Goal: Transaction & Acquisition: Purchase product/service

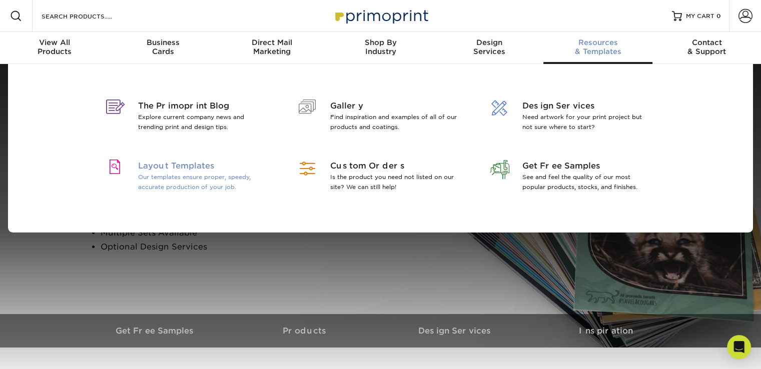
click at [208, 169] on span "Layout Templates" at bounding box center [203, 166] width 130 height 12
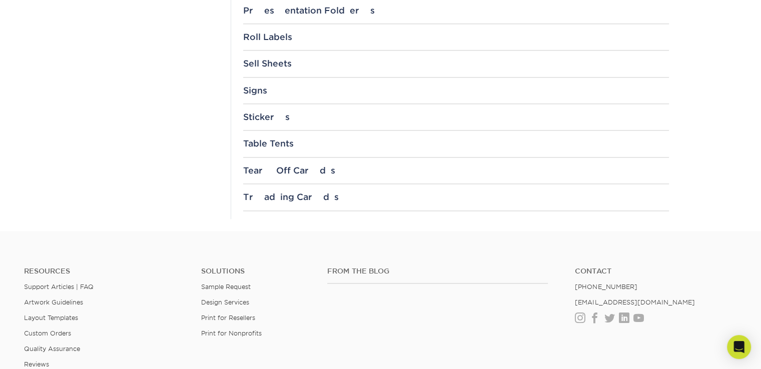
scroll to position [1099, 0]
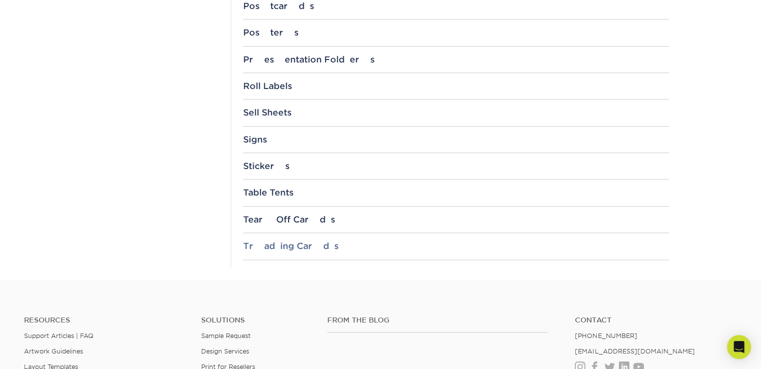
click at [282, 246] on div "Trading Cards" at bounding box center [456, 246] width 426 height 10
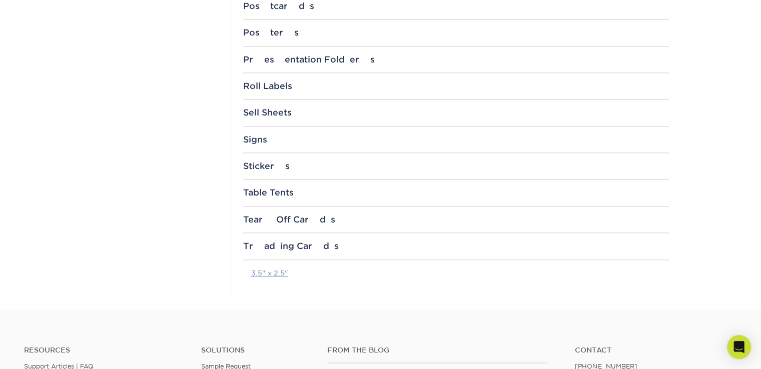
click at [276, 269] on link "3.5" x 2.5"" at bounding box center [269, 273] width 37 height 8
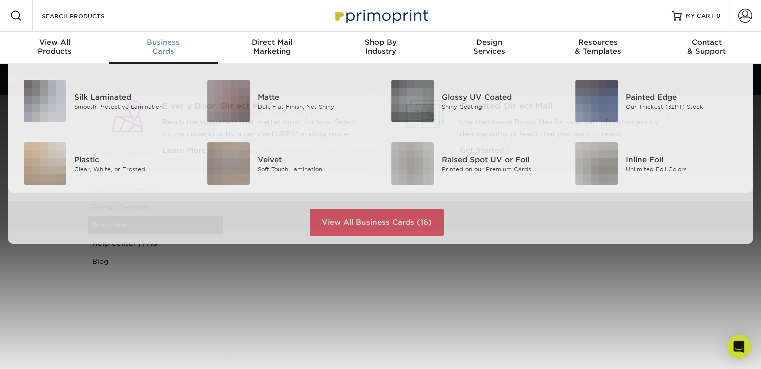
scroll to position [1, 0]
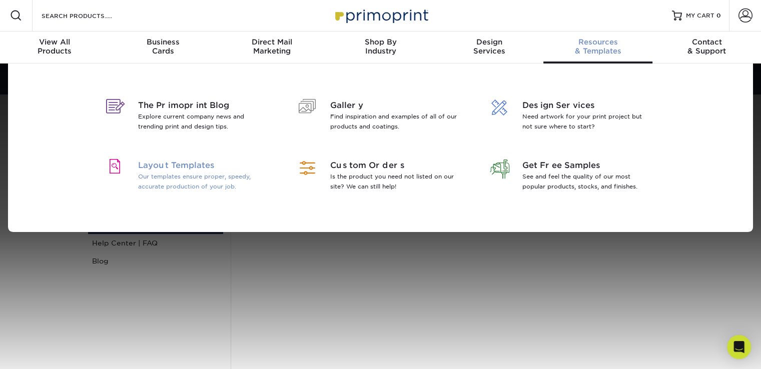
click at [217, 170] on span "Layout Templates" at bounding box center [203, 166] width 130 height 12
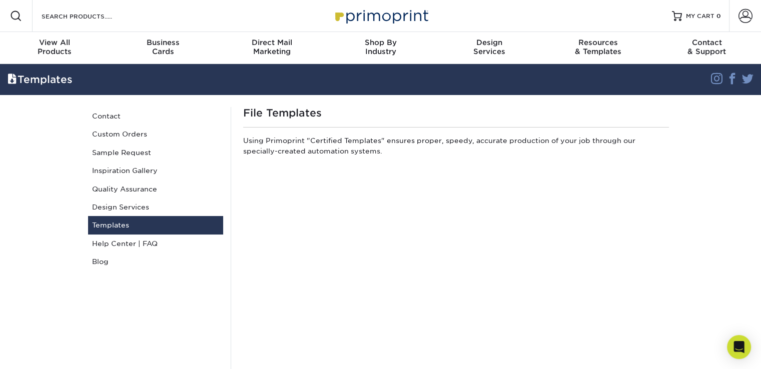
click at [372, 22] on img at bounding box center [381, 16] width 100 height 22
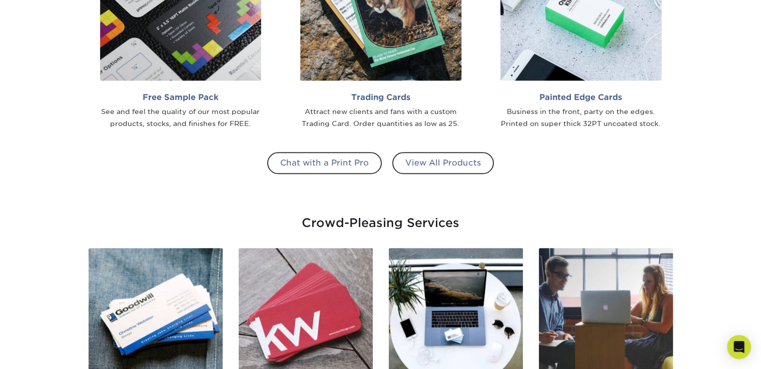
scroll to position [987, 0]
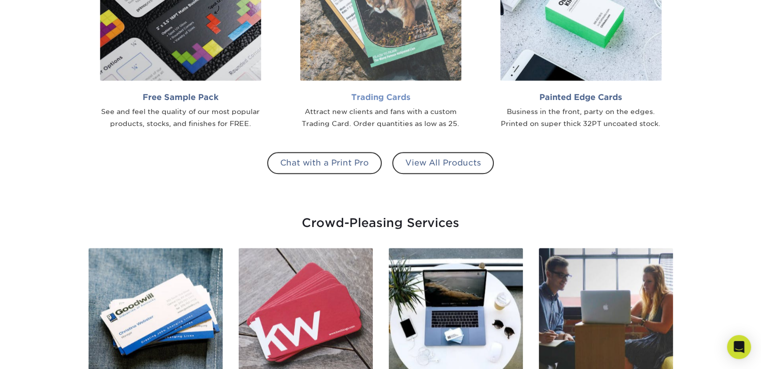
click at [377, 57] on img at bounding box center [380, -1] width 161 height 161
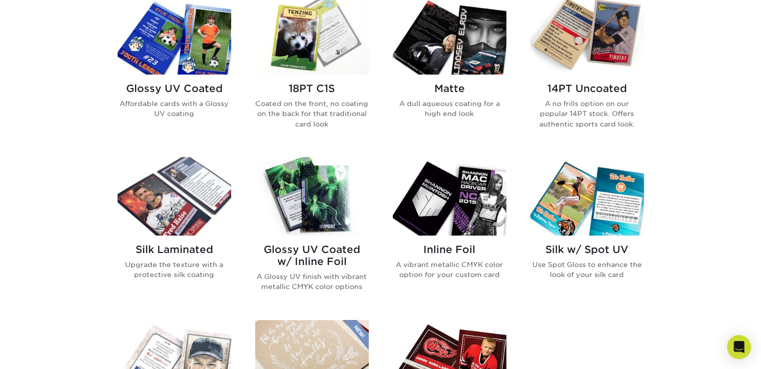
scroll to position [482, 0]
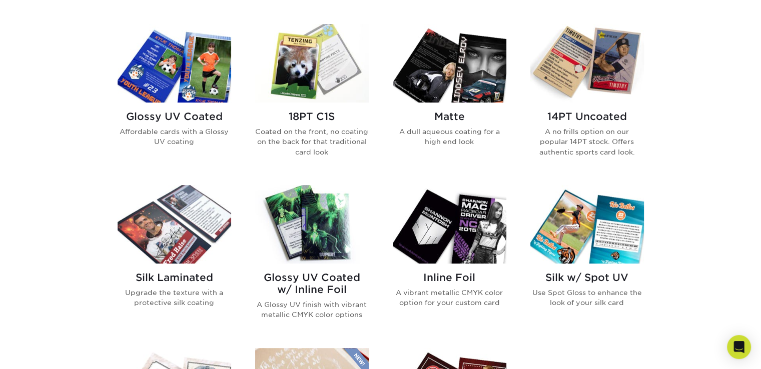
click at [587, 81] on img at bounding box center [587, 63] width 114 height 79
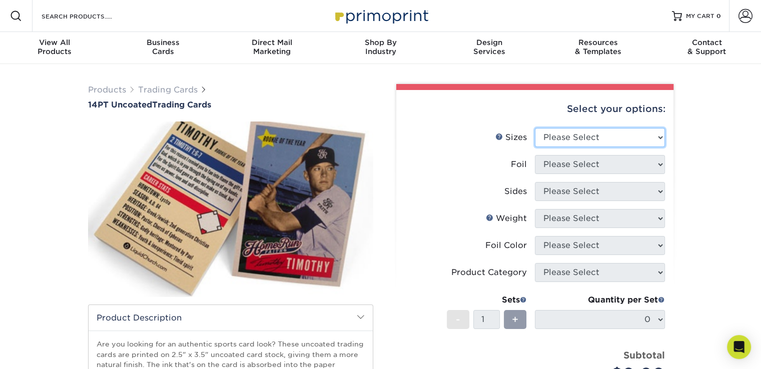
click at [566, 135] on select "Please Select 2.5" x 3.5"" at bounding box center [600, 137] width 130 height 19
click at [583, 176] on li "Foil Please Select" at bounding box center [535, 168] width 260 height 27
click at [565, 146] on select "Please Select 2.5" x 3.5"" at bounding box center [600, 137] width 130 height 19
select select "2.50x3.50"
click at [535, 128] on select "Please Select 2.5" x 3.5"" at bounding box center [600, 137] width 130 height 19
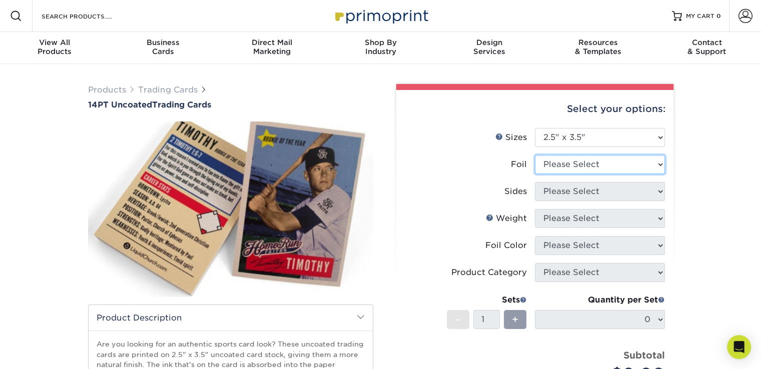
click at [559, 161] on select "Please Select Yes No" at bounding box center [600, 164] width 130 height 19
select select "1"
click at [535, 155] on select "Please Select Yes No" at bounding box center [600, 164] width 130 height 19
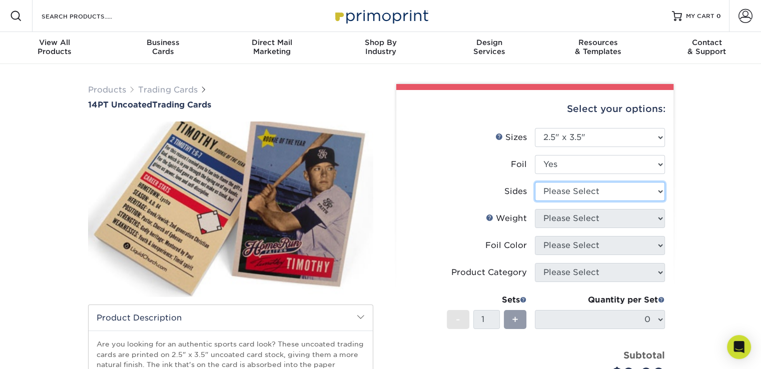
click at [564, 196] on select "Please Select Print Both Sides - Foil Both Sides Print Both Sides - Foil Front …" at bounding box center [600, 191] width 130 height 19
select select "a75ac2f1-9911-48d6-841d-245b5ac08f27"
click at [535, 182] on select "Please Select Print Both Sides - Foil Both Sides Print Both Sides - Foil Front …" at bounding box center [600, 191] width 130 height 19
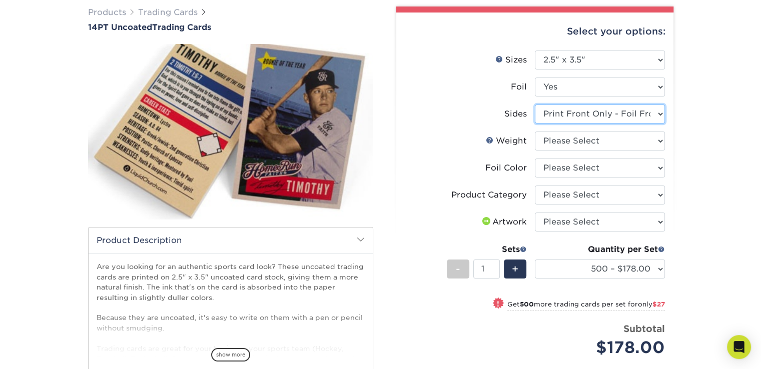
scroll to position [77, 0]
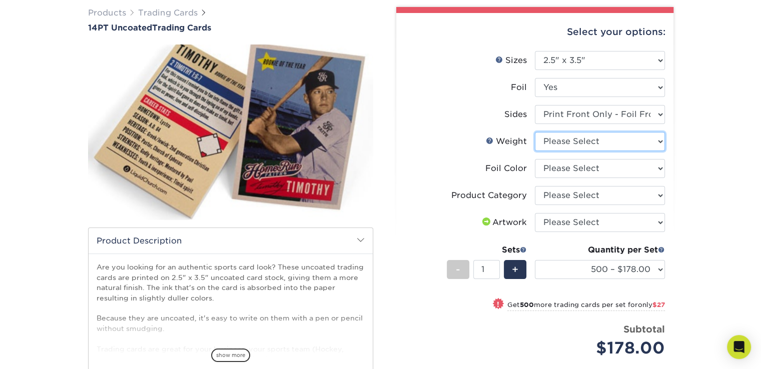
click at [609, 144] on select "Please Select 14PT Uncoated" at bounding box center [600, 141] width 130 height 19
select select "14PT Uncoated"
click at [535, 132] on select "Please Select 14PT Uncoated" at bounding box center [600, 141] width 130 height 19
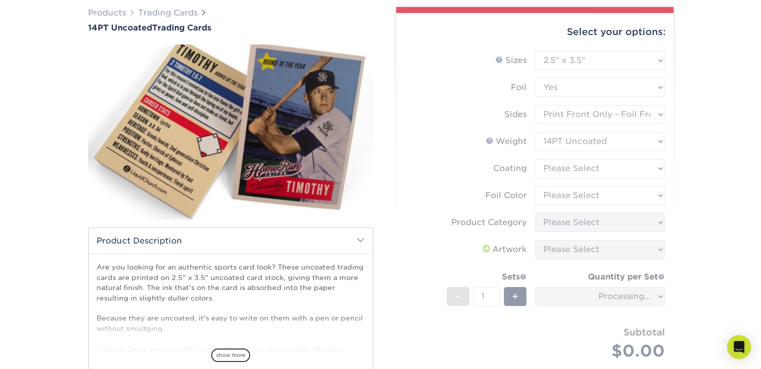
click at [612, 173] on form "Sizes Help Sizes Please Select 2.5" x 3.5" Foil Please Select Yes No -" at bounding box center [534, 217] width 261 height 333
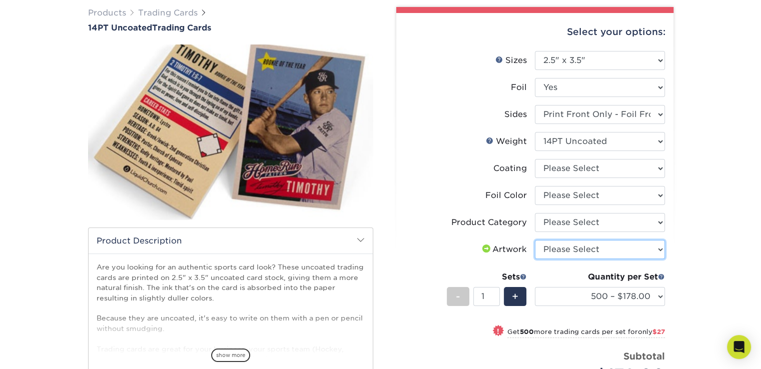
click at [593, 244] on select "Please Select I will upload files I need a design - $100" at bounding box center [600, 249] width 130 height 19
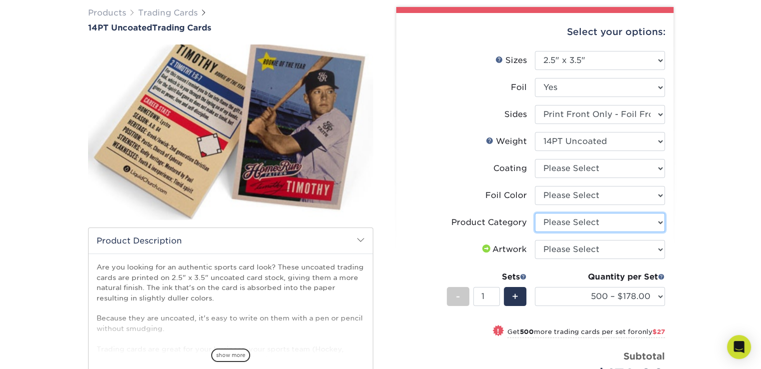
click at [572, 220] on select "Please Select Trading Cards" at bounding box center [600, 222] width 130 height 19
select select "c2f9bce9-36c2-409d-b101-c29d9d031e18"
click at [535, 213] on select "Please Select Trading Cards" at bounding box center [600, 222] width 130 height 19
click at [560, 201] on select "Please Select Silver Foil Rose Gold Foil Red Foil Gold Foil Copper Foil Black F…" at bounding box center [600, 195] width 130 height 19
click at [423, 139] on label "Weight Help Weight" at bounding box center [470, 141] width 130 height 19
